Goal: Communication & Community: Answer question/provide support

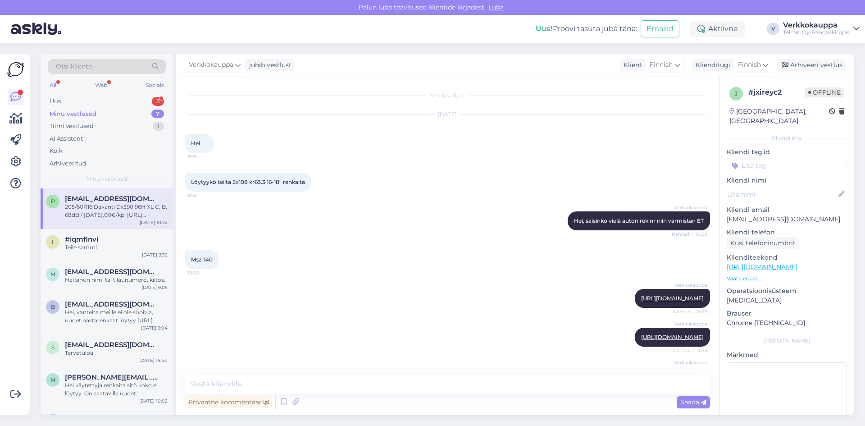
scroll to position [273, 0]
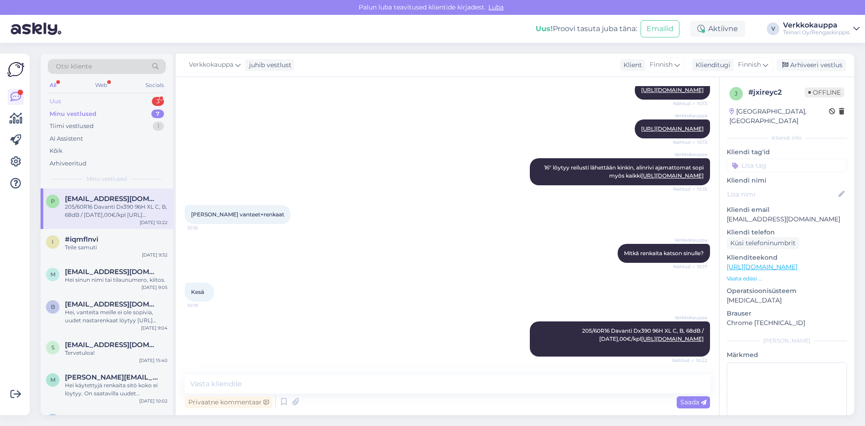
click at [73, 102] on div "Uus 3" at bounding box center [107, 101] width 118 height 13
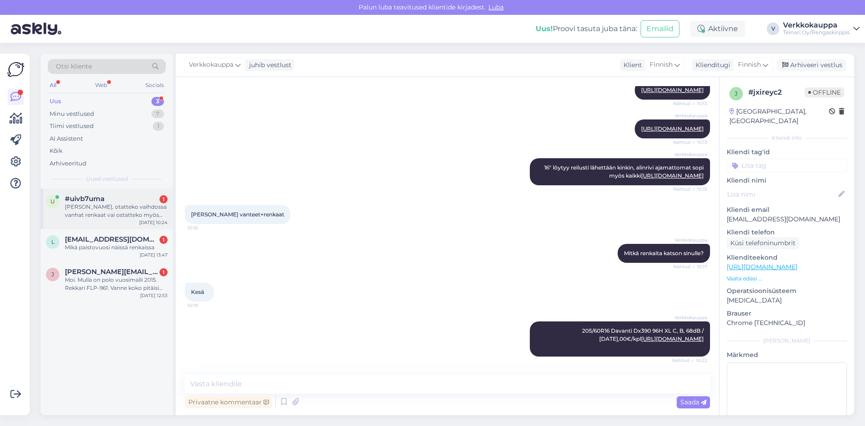
click at [120, 217] on div "[PERSON_NAME], otatteko vaihdossa vanhat renkaat vai ostatteko myös vanhoja ren…" at bounding box center [116, 211] width 103 height 16
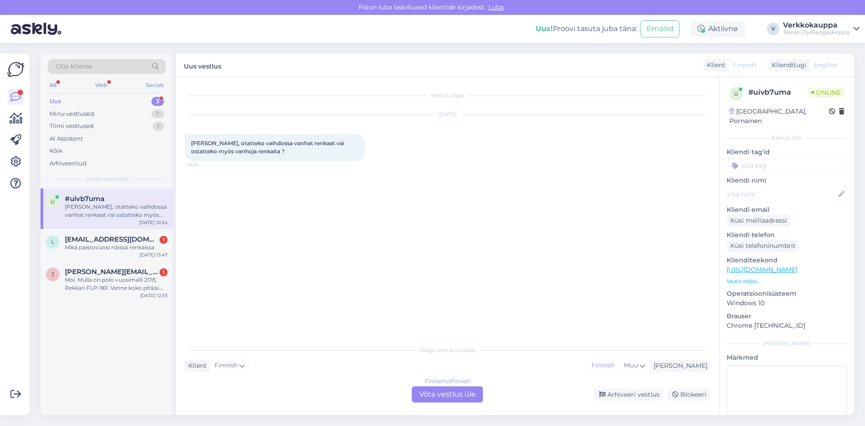
scroll to position [0, 0]
click at [474, 391] on div "Finnish to Finnish Võta vestlus üle" at bounding box center [447, 394] width 71 height 16
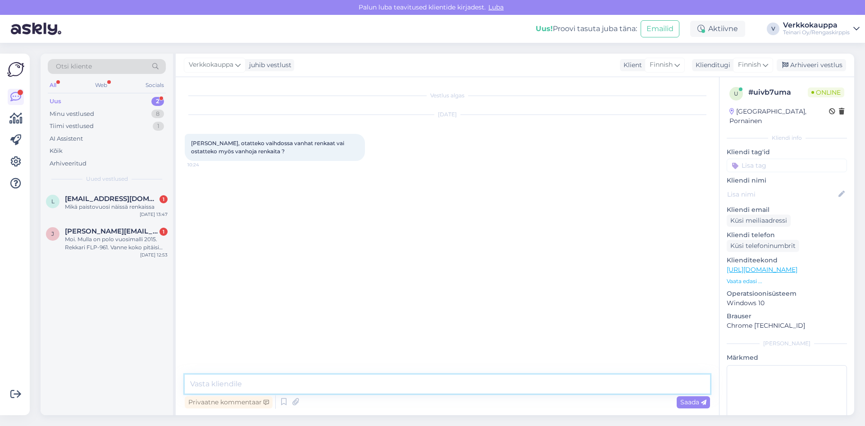
paste textarea "Hei, Ostamme käytettyjä renkaita tapauskohtaisesti riippuen niiden kunnosta, ko…"
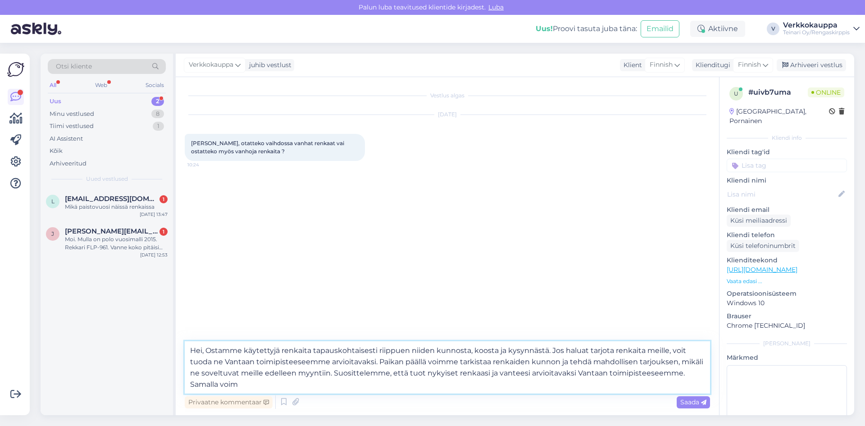
drag, startPoint x: 244, startPoint y: 384, endPoint x: 191, endPoint y: 384, distance: 53.6
click at [191, 384] on textarea "Hei, Ostamme käytettyjä renkaita tapauskohtaisesti riippuen niiden kunnosta, ko…" at bounding box center [447, 367] width 525 height 52
type textarea "Hei, Ostamme käytettyjä renkaita tapauskohtaisesti riippuen niiden kunnosta, ko…"
click at [691, 403] on span "Saada" at bounding box center [693, 402] width 26 height 8
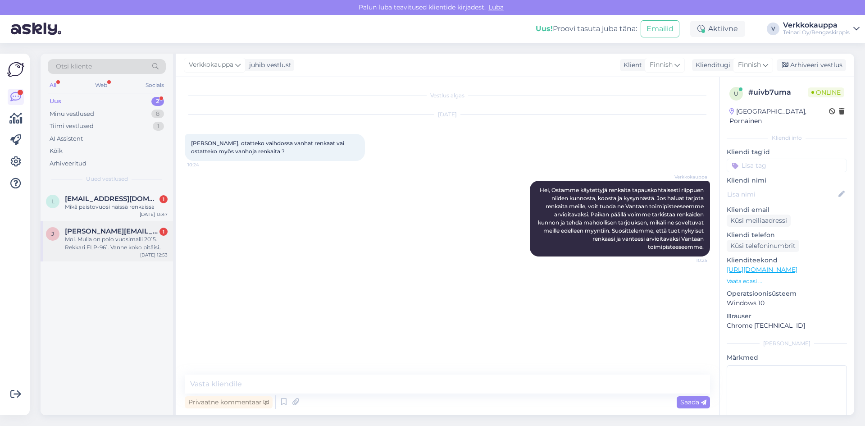
click at [137, 253] on div "[PERSON_NAME] [PERSON_NAME][EMAIL_ADDRESS][DOMAIN_NAME] 1 Moi. Mulla on polo vu…" at bounding box center [107, 241] width 132 height 41
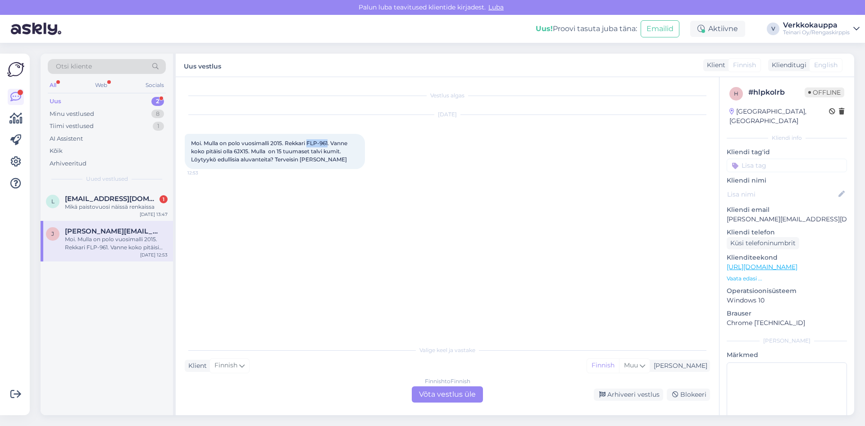
drag, startPoint x: 308, startPoint y: 143, endPoint x: 330, endPoint y: 145, distance: 22.6
click at [330, 145] on span "Moi. Mulla on polo vuosimalli 2015. Rekkari FLP-961. Vanne koko pitäisi olla 6J…" at bounding box center [270, 151] width 158 height 23
copy span "FLP-961"
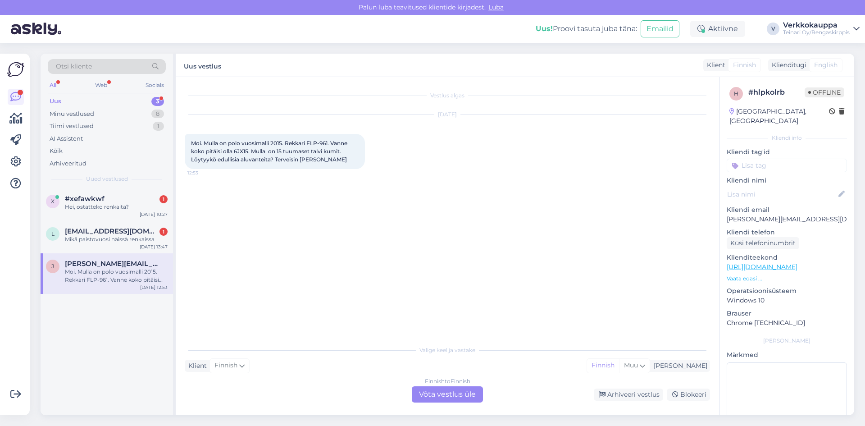
click at [434, 396] on div "Finnish to Finnish Võta vestlus üle" at bounding box center [447, 394] width 71 height 16
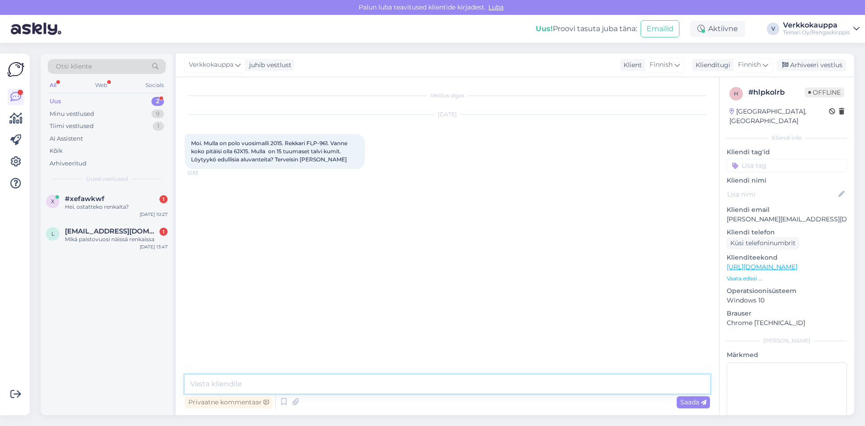
click at [223, 386] on textarea at bounding box center [447, 383] width 525 height 19
type textarea "h"
paste textarea "[URL][DOMAIN_NAME]"
type textarea "Hei, meiltä löytyy sellaiset [URL][DOMAIN_NAME]"
click at [683, 403] on span "Saada" at bounding box center [693, 402] width 26 height 8
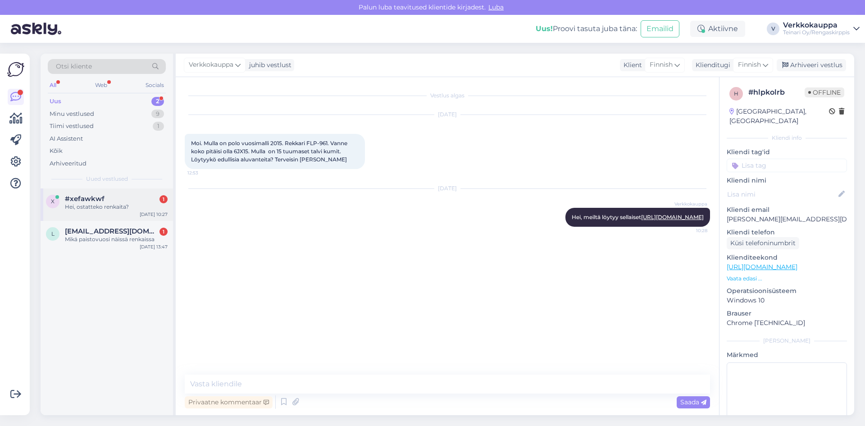
click at [114, 208] on div "Hei, ostatteko renkaita?" at bounding box center [116, 207] width 103 height 8
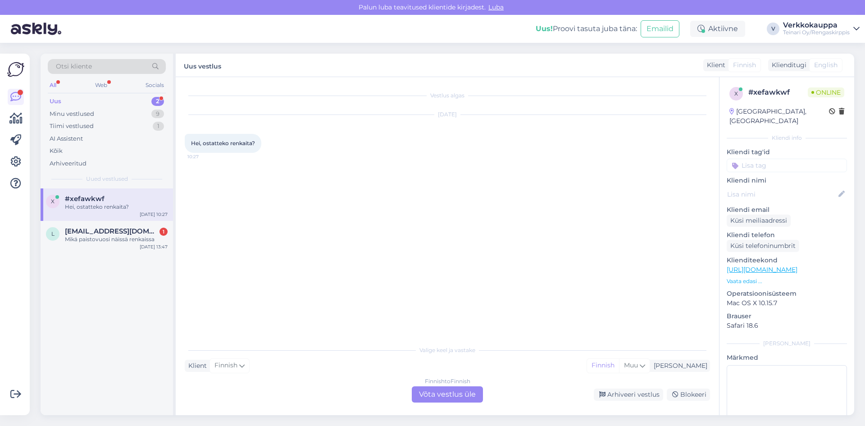
click at [449, 389] on div "Finnish to Finnish Võta vestlus üle" at bounding box center [447, 394] width 71 height 16
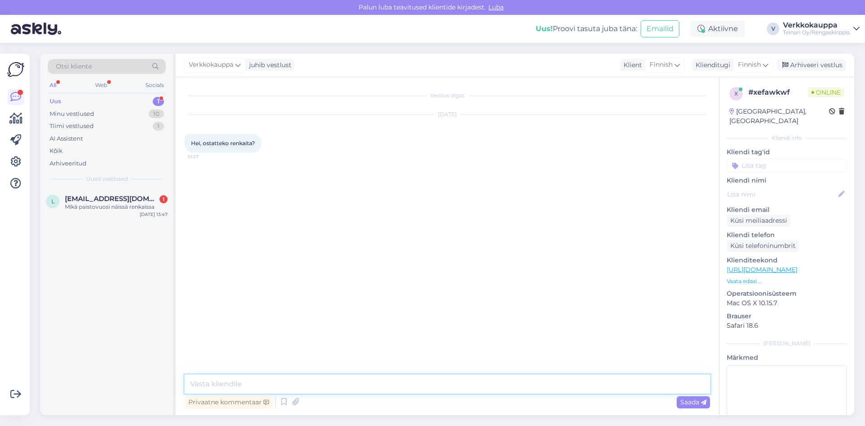
click at [306, 387] on textarea at bounding box center [447, 383] width 525 height 19
paste textarea "Hei, Ostamme käytettyjä renkaita tapauskohtaisesti riippuen niiden kunnosta, ko…"
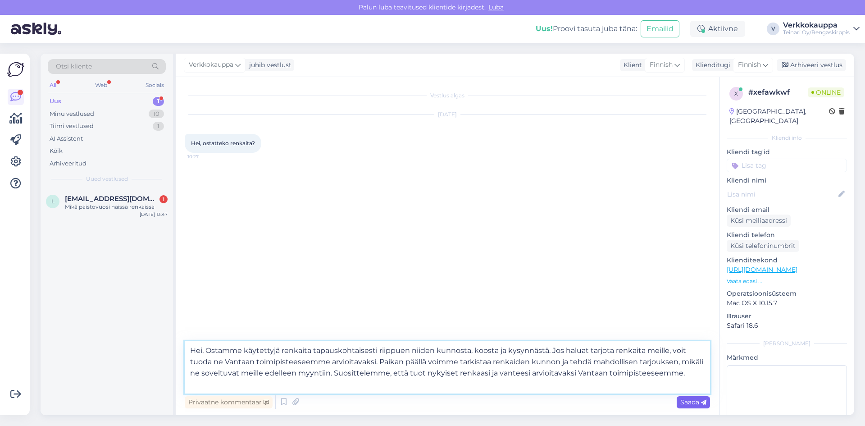
type textarea "Hei, Ostamme käytettyjä renkaita tapauskohtaisesti riippuen niiden kunnosta, ko…"
click at [691, 404] on span "Saada" at bounding box center [693, 402] width 26 height 8
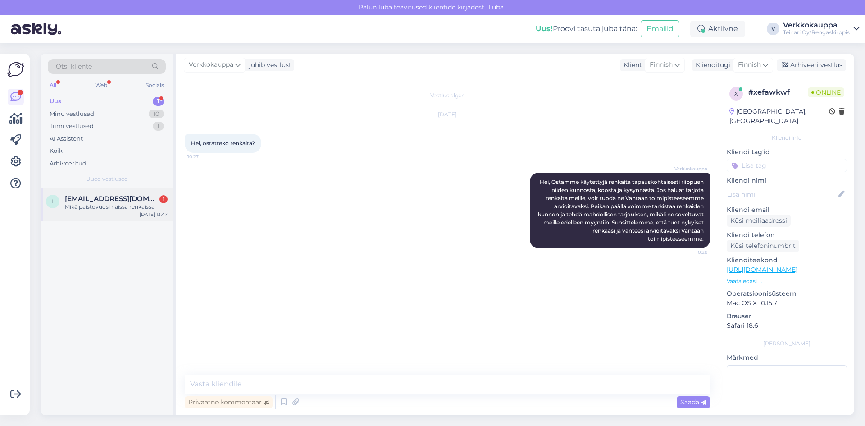
click at [83, 207] on div "Mikä paistovuosi näissä renkaissa" at bounding box center [116, 207] width 103 height 8
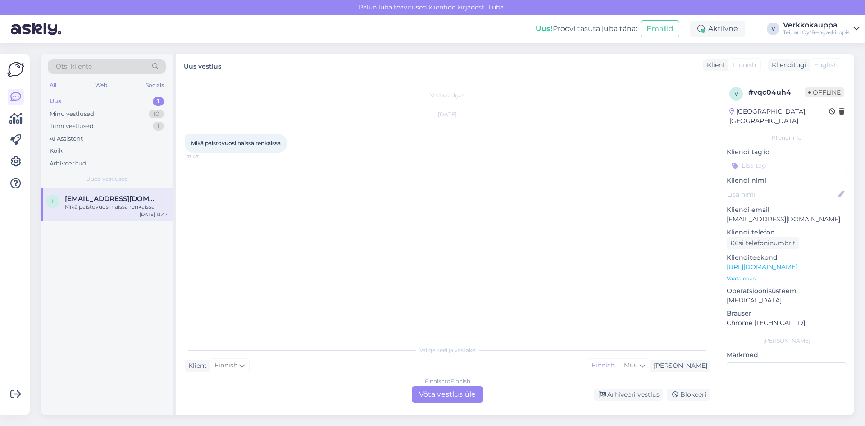
click at [433, 391] on div "Finnish to Finnish Võta vestlus üle" at bounding box center [447, 394] width 71 height 16
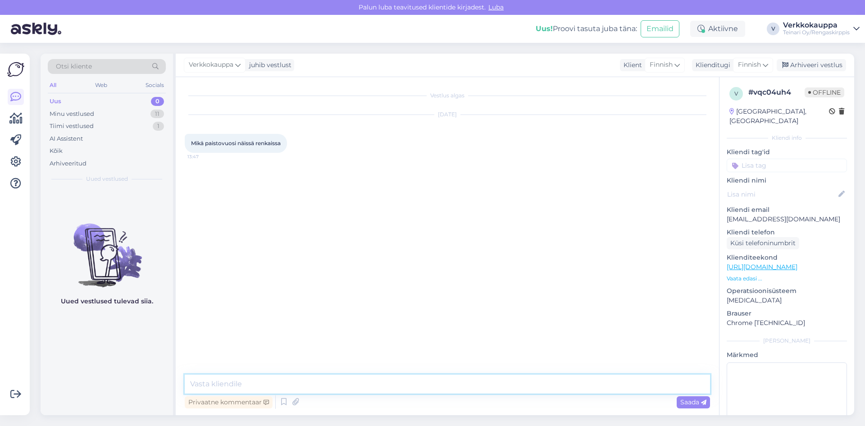
click at [270, 386] on textarea at bounding box center [447, 383] width 525 height 19
type textarea "Hei, mistä renkaista on kyse?"
click at [758, 263] on link "[URL][DOMAIN_NAME]" at bounding box center [761, 267] width 71 height 8
drag, startPoint x: 191, startPoint y: 142, endPoint x: 282, endPoint y: 142, distance: 91.0
click at [281, 142] on span "Mikä paistovuosi näissä renkaissa" at bounding box center [236, 143] width 90 height 7
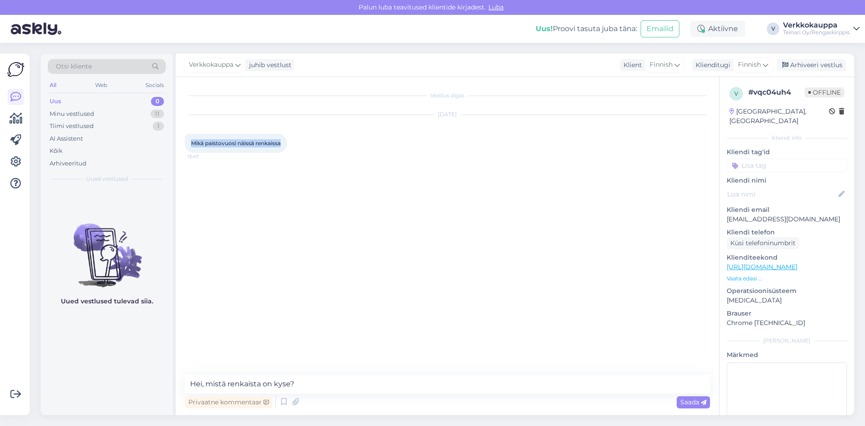
copy span "Mikä paistovuosi näissä renkaissa"
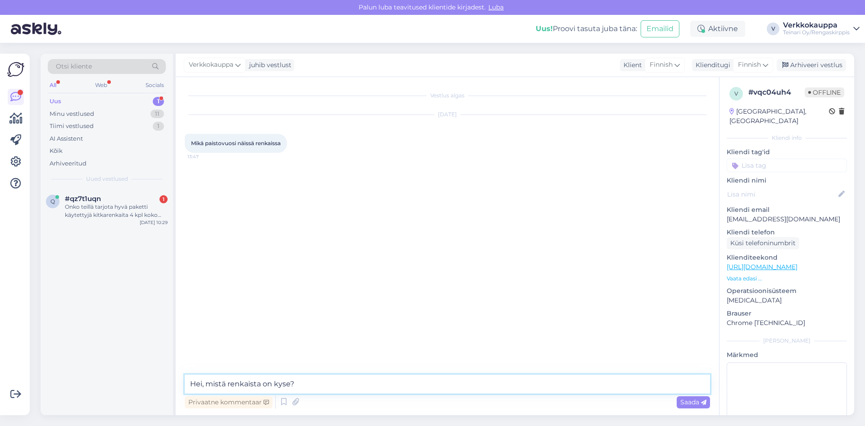
drag, startPoint x: 310, startPoint y: 387, endPoint x: 190, endPoint y: 380, distance: 120.0
click at [187, 384] on textarea "Hei, mistä renkaista on kyse?" at bounding box center [447, 383] width 525 height 19
paste textarea "Hei, [PERSON_NAME] viestistä! Voisitko tarkentaa, mistä renkaista on kyse? Näin…"
type textarea "Hei, [PERSON_NAME] viestistä! Voisitko tarkentaa, mistä renkaista on kyse? Näin…"
click at [677, 403] on div "Saada" at bounding box center [692, 402] width 33 height 12
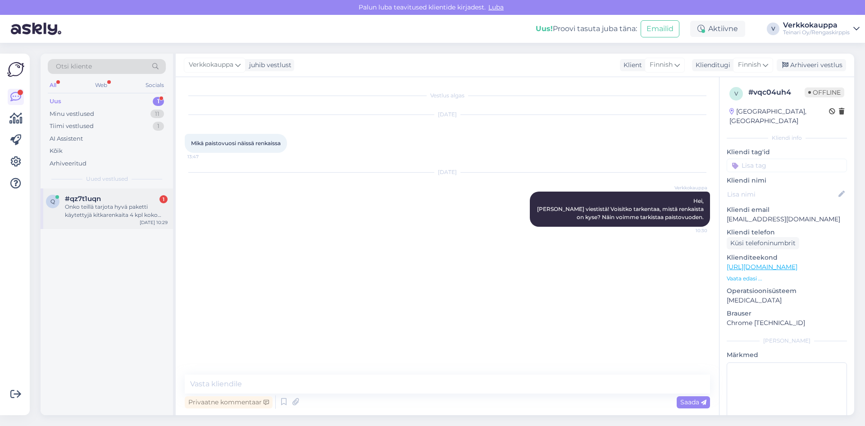
click at [129, 217] on div "Onko teillä tarjota hyvä paketti käytettyjä kitkarenkaita 4 kpl koko 205/55R16 …" at bounding box center [116, 211] width 103 height 16
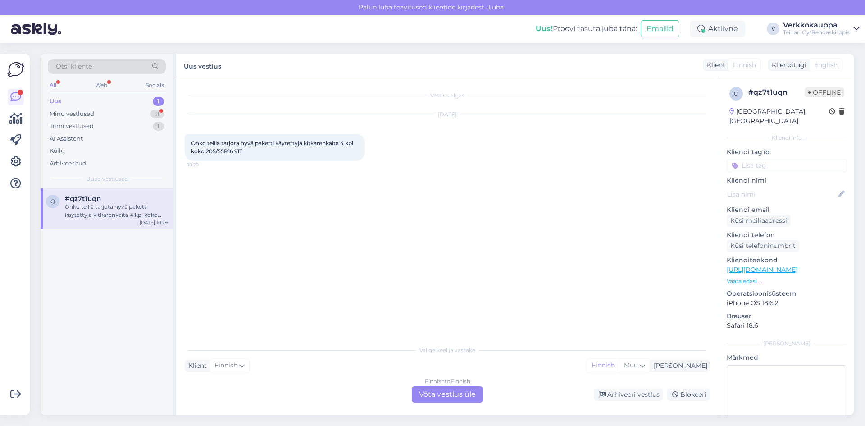
click at [437, 395] on div "Finnish to Finnish Võta vestlus üle" at bounding box center [447, 394] width 71 height 16
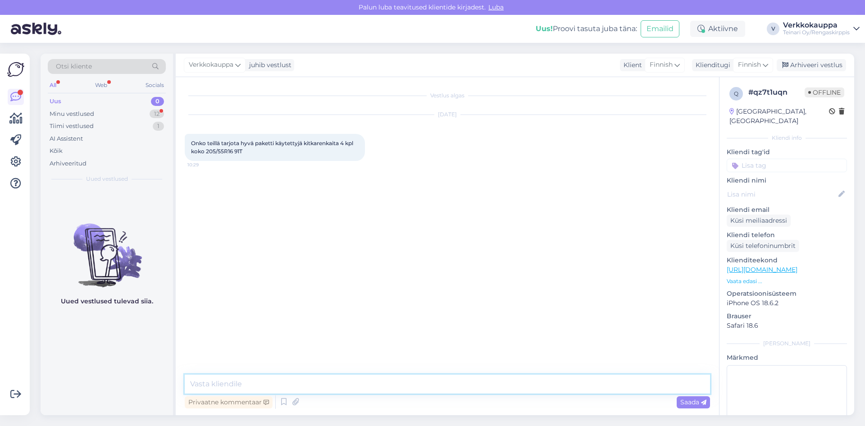
paste textarea "[URL][DOMAIN_NAME]"
drag, startPoint x: 190, startPoint y: 143, endPoint x: 242, endPoint y: 151, distance: 52.8
click at [242, 151] on div "Onko teillä tarjota hyvä paketti käytettyjä kitkarenkaita 4 kpl koko 205/55R16 …" at bounding box center [275, 147] width 180 height 27
copy span "Onko teillä tarjota hyvä paketti käytettyjä kitkarenkaita 4 kpl koko 205/55R16 …"
click at [191, 385] on textarea "[URL][DOMAIN_NAME]" at bounding box center [447, 383] width 525 height 19
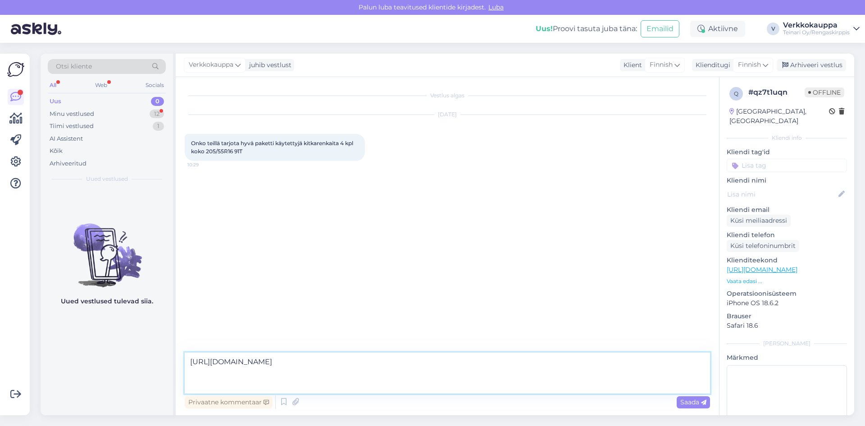
click at [194, 364] on textarea "[URL][DOMAIN_NAME]" at bounding box center [447, 372] width 525 height 41
paste textarea "Hei, Kiitos kyselystä! Meiltä löytyy tällä hetkellä 4 kpl käytettyjä kitkarenka…"
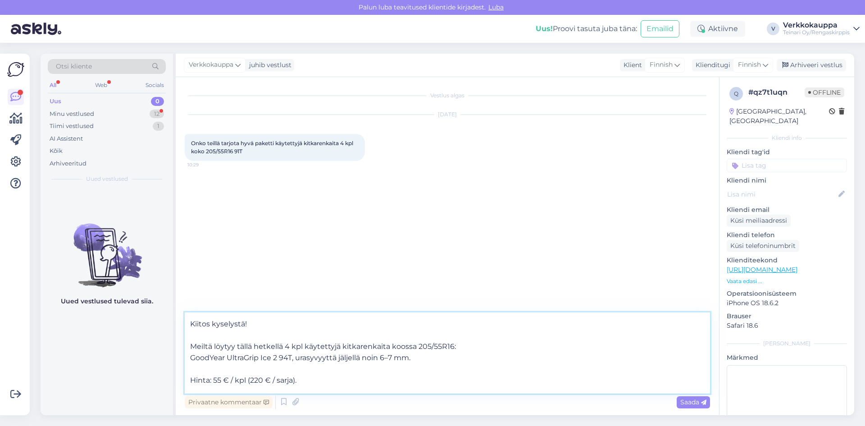
scroll to position [39, 0]
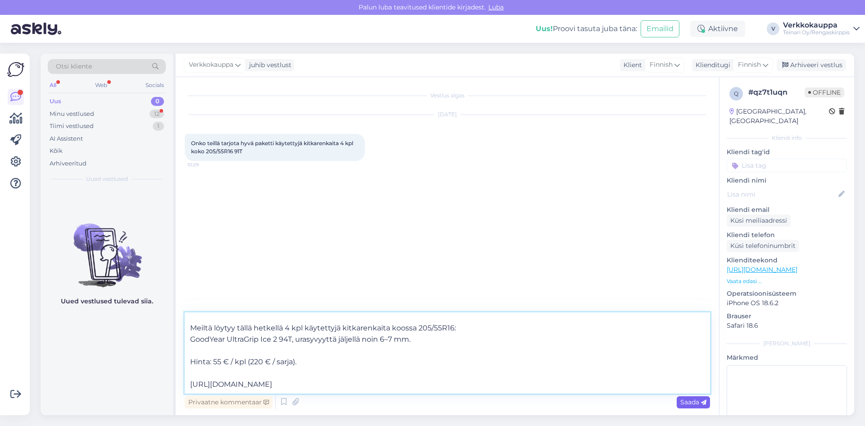
type textarea "Hei, Kiitos kyselystä! Meiltä löytyy tällä hetkellä 4 kpl käytettyjä kitkarenka…"
click at [686, 400] on span "Saada" at bounding box center [693, 402] width 26 height 8
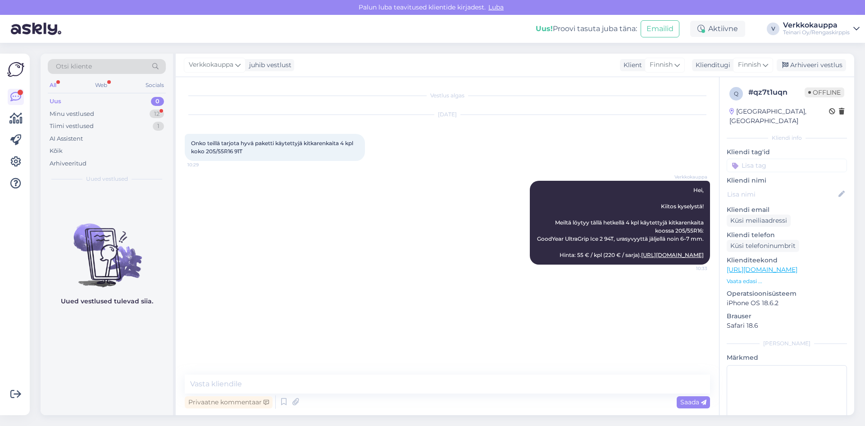
scroll to position [0, 0]
click at [86, 114] on div "Minu vestlused" at bounding box center [72, 113] width 45 height 9
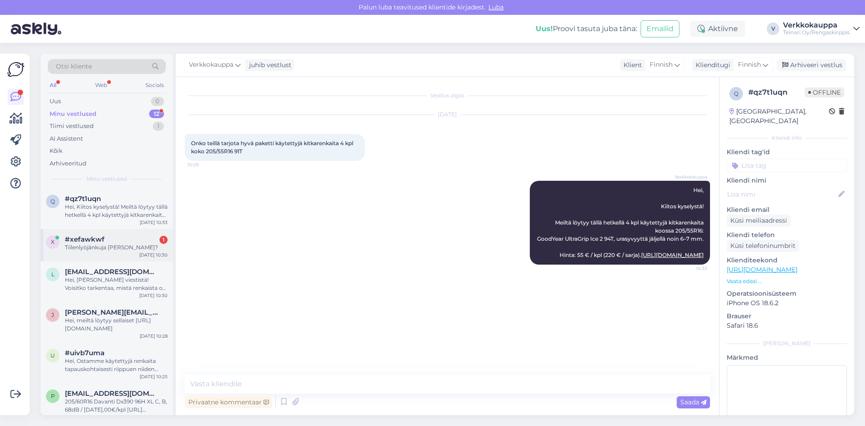
click at [106, 250] on div "Tiilenlyöjänkuja [PERSON_NAME]?" at bounding box center [116, 247] width 103 height 8
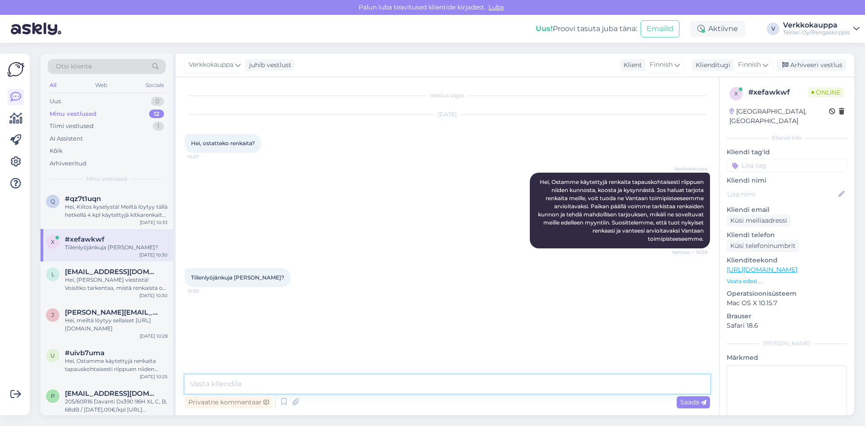
click at [255, 377] on textarea at bounding box center [447, 383] width 525 height 19
type textarea "Kyllä!"
click at [109, 250] on div "Käyn siellä." at bounding box center [116, 247] width 103 height 8
click at [104, 212] on div "Hei, Kiitos kyselystä! Meiltä löytyy tällä hetkellä 4 kpl käytettyjä kitkarenka…" at bounding box center [116, 211] width 103 height 16
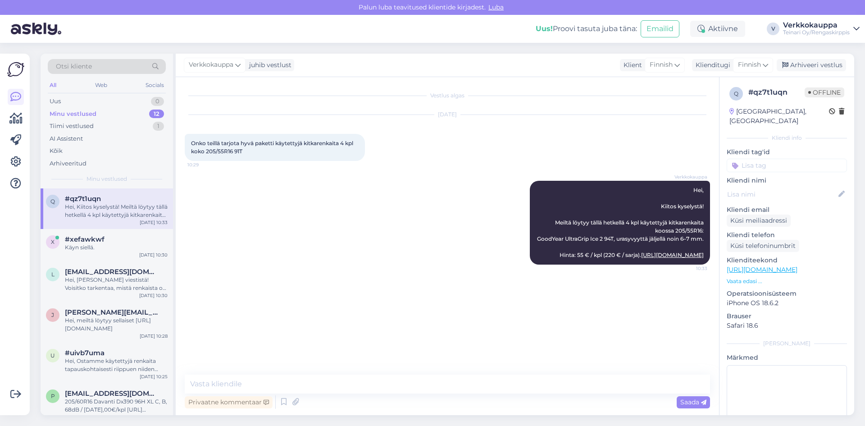
click at [331, 238] on div "Verkkokauppa Hei, Kiitos kyselystä! Meiltä löytyy tällä hetkellä 4 kpl käytetty…" at bounding box center [447, 223] width 525 height 104
